Goal: Use online tool/utility

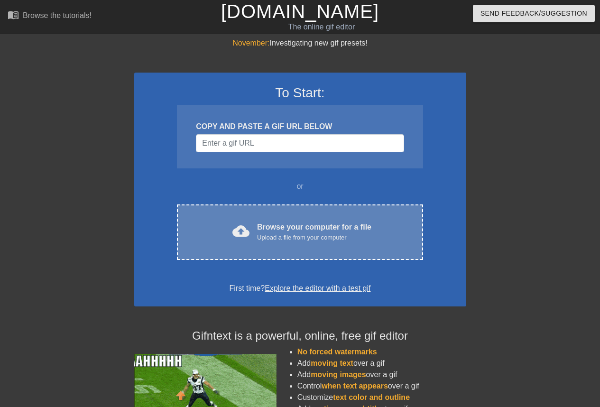
click at [288, 226] on div "Browse your computer for a file Upload a file from your computer" at bounding box center [314, 231] width 114 height 21
